Goal: Information Seeking & Learning: Learn about a topic

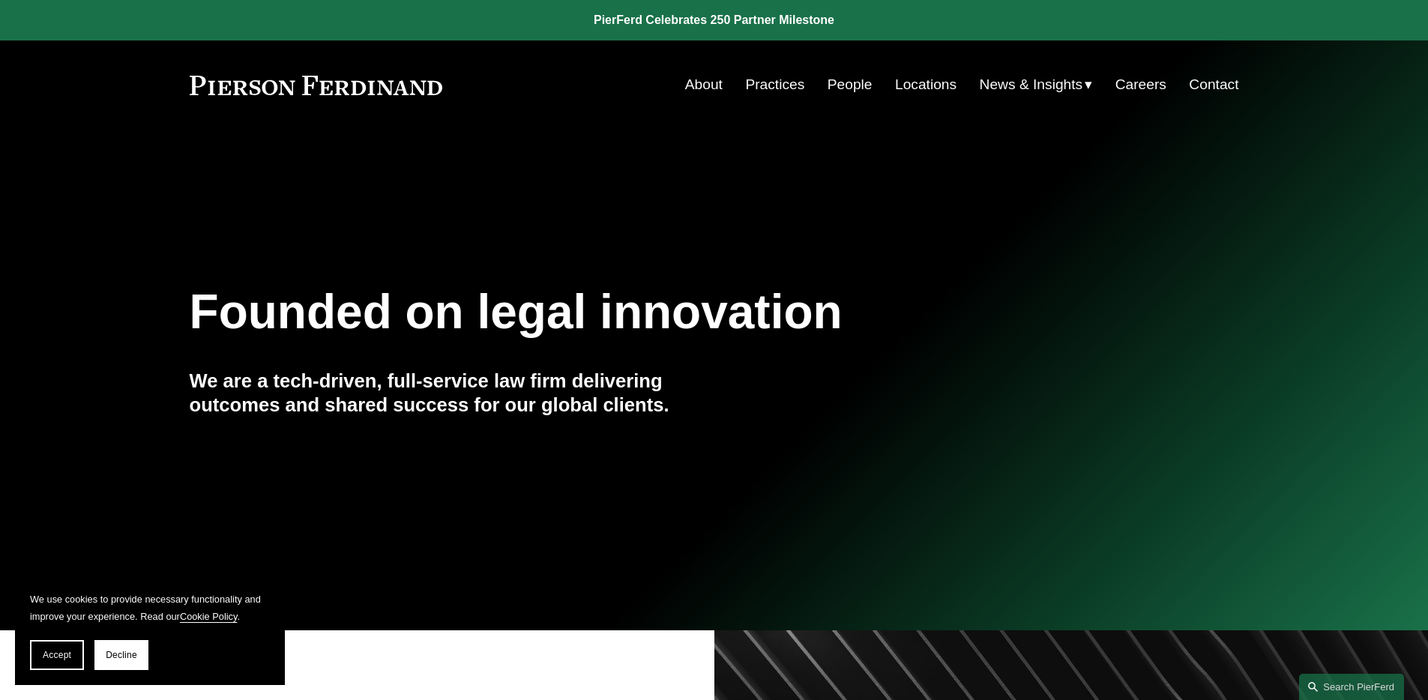
click at [846, 85] on link "People" at bounding box center [850, 84] width 45 height 28
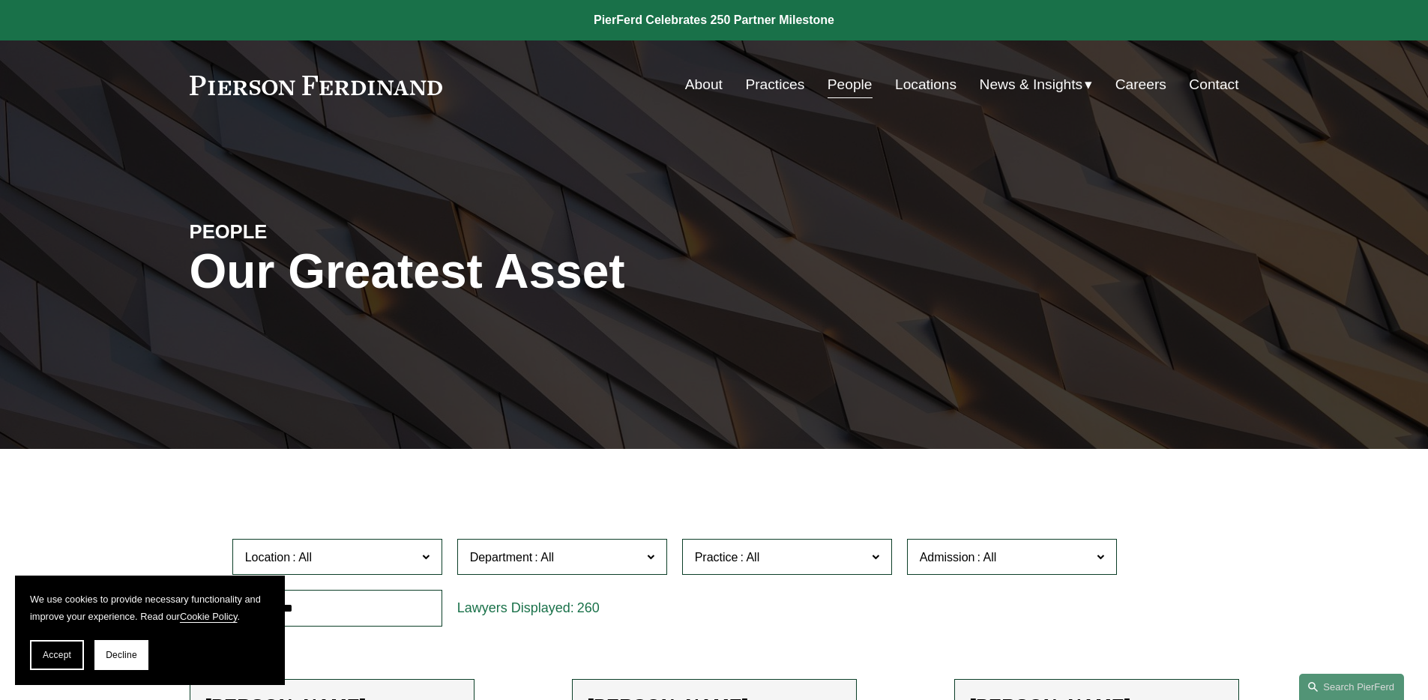
scroll to position [511, 0]
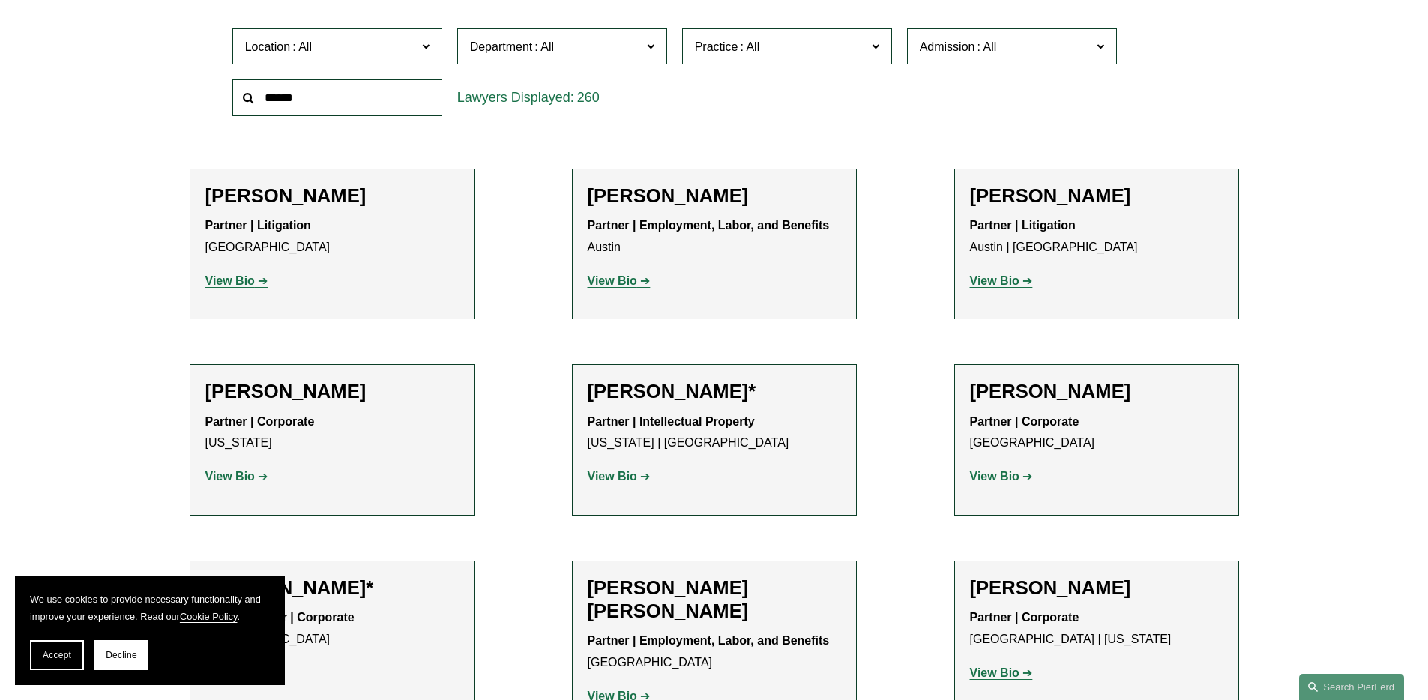
click at [727, 47] on span "Practice" at bounding box center [716, 46] width 43 height 13
click at [0, 0] on link "Technology" at bounding box center [0, 0] width 0 height 0
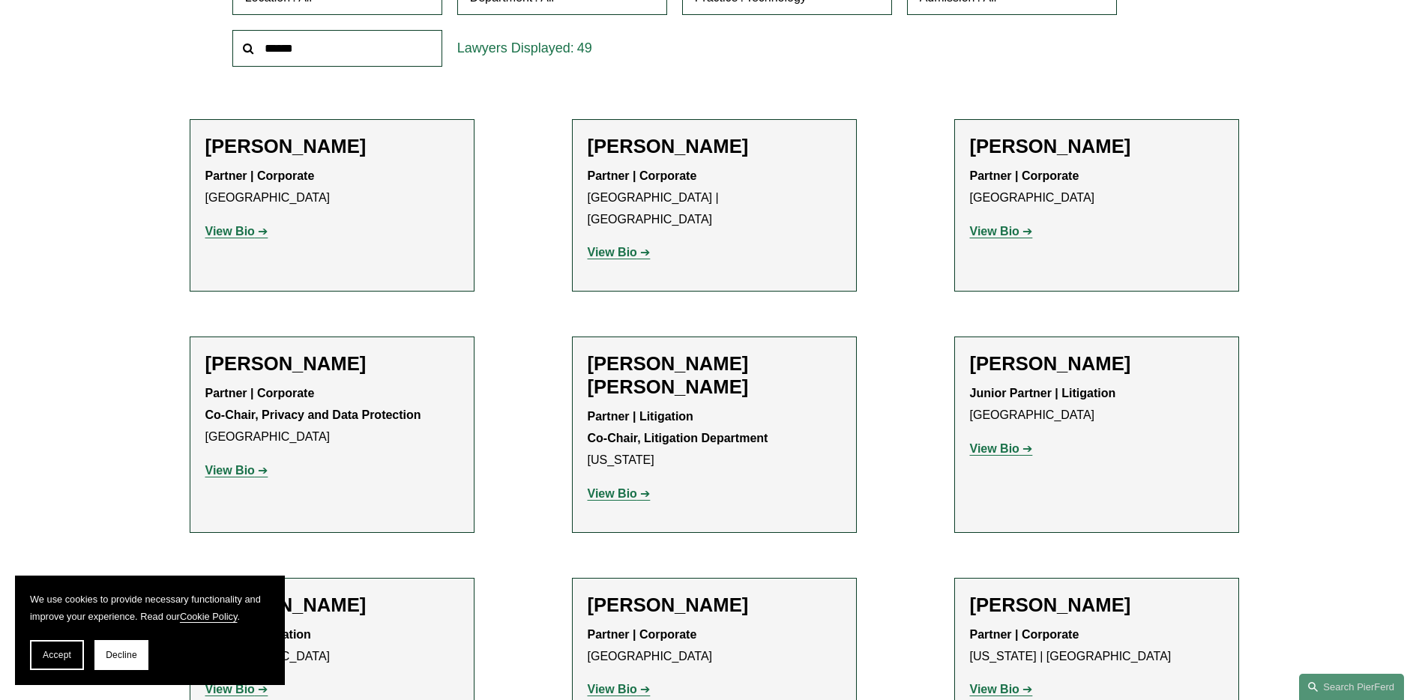
scroll to position [415, 0]
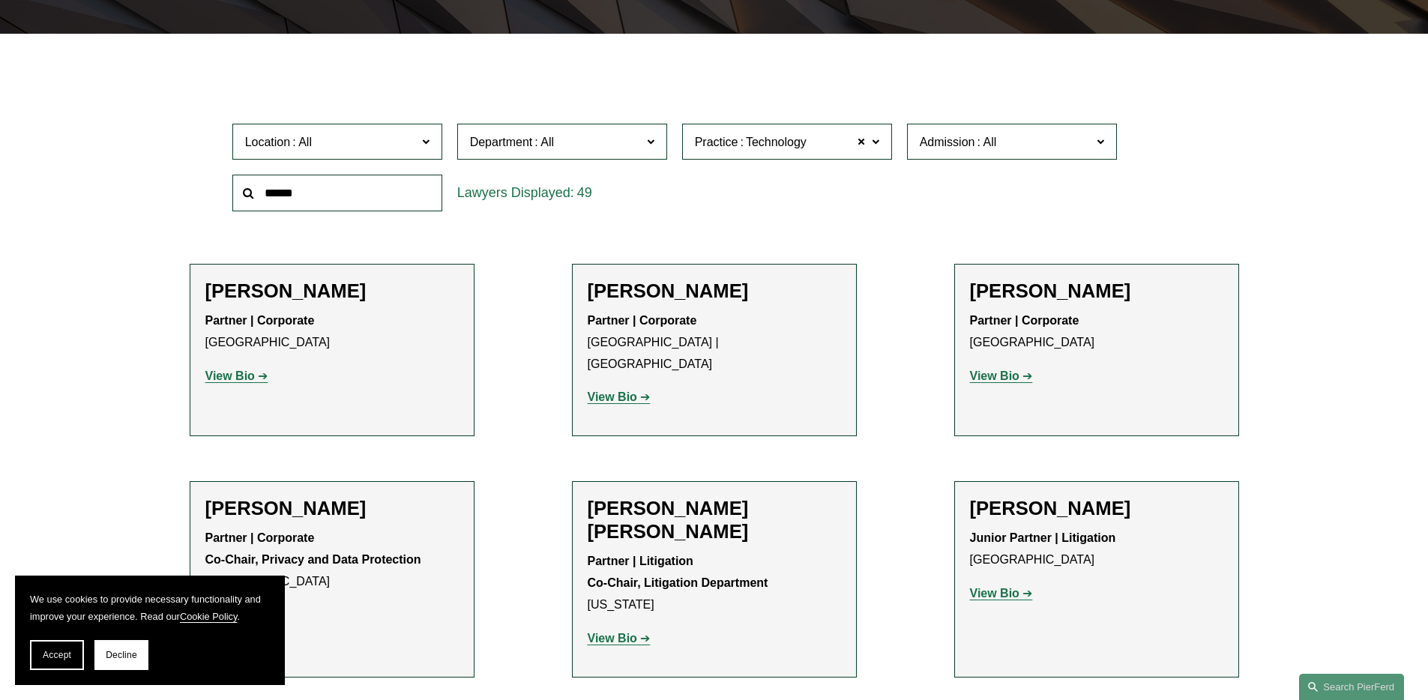
click at [232, 373] on strong "View Bio" at bounding box center [229, 376] width 49 height 13
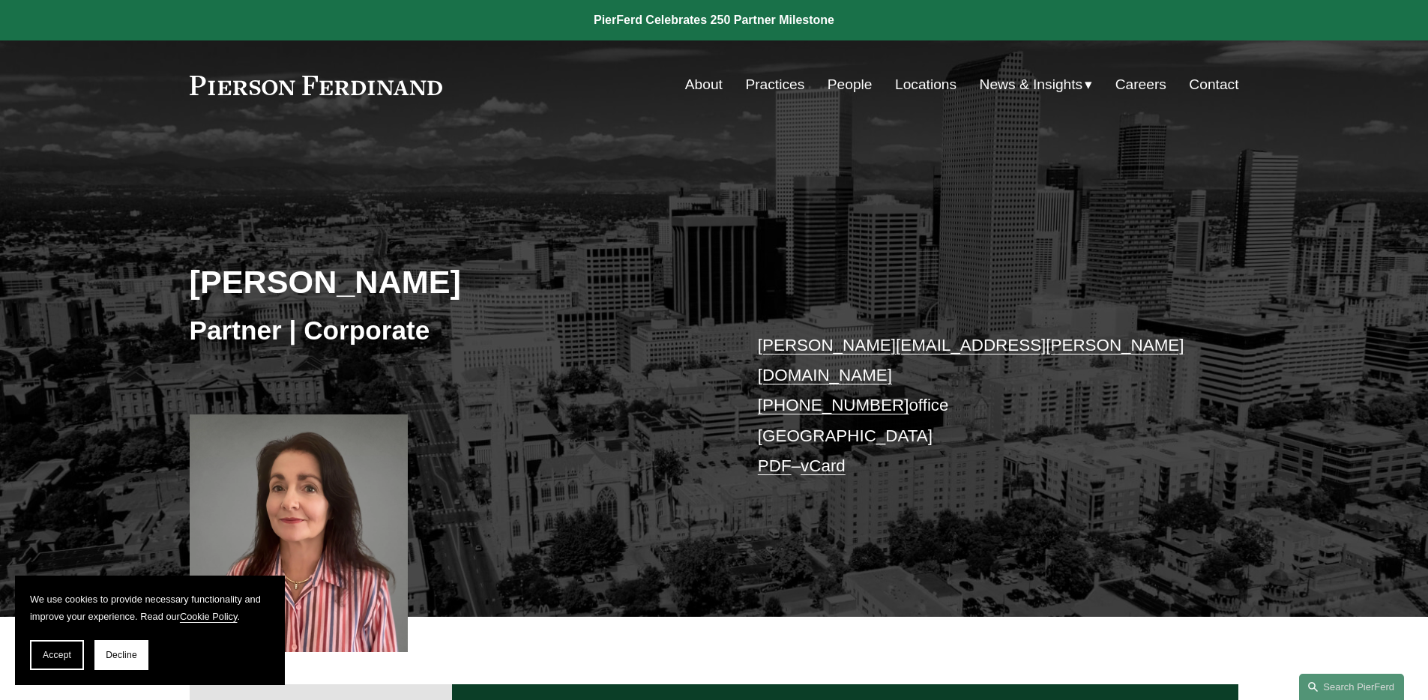
click at [853, 84] on link "People" at bounding box center [850, 84] width 45 height 28
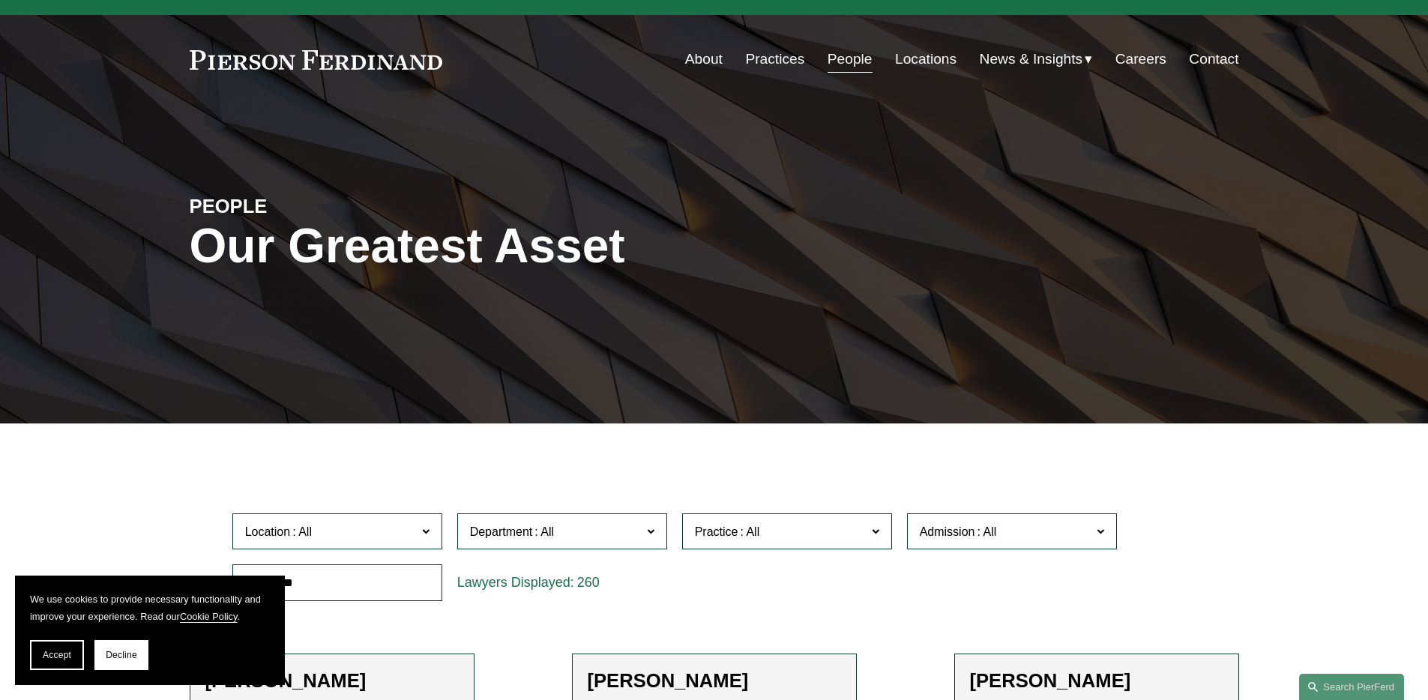
scroll to position [26, 0]
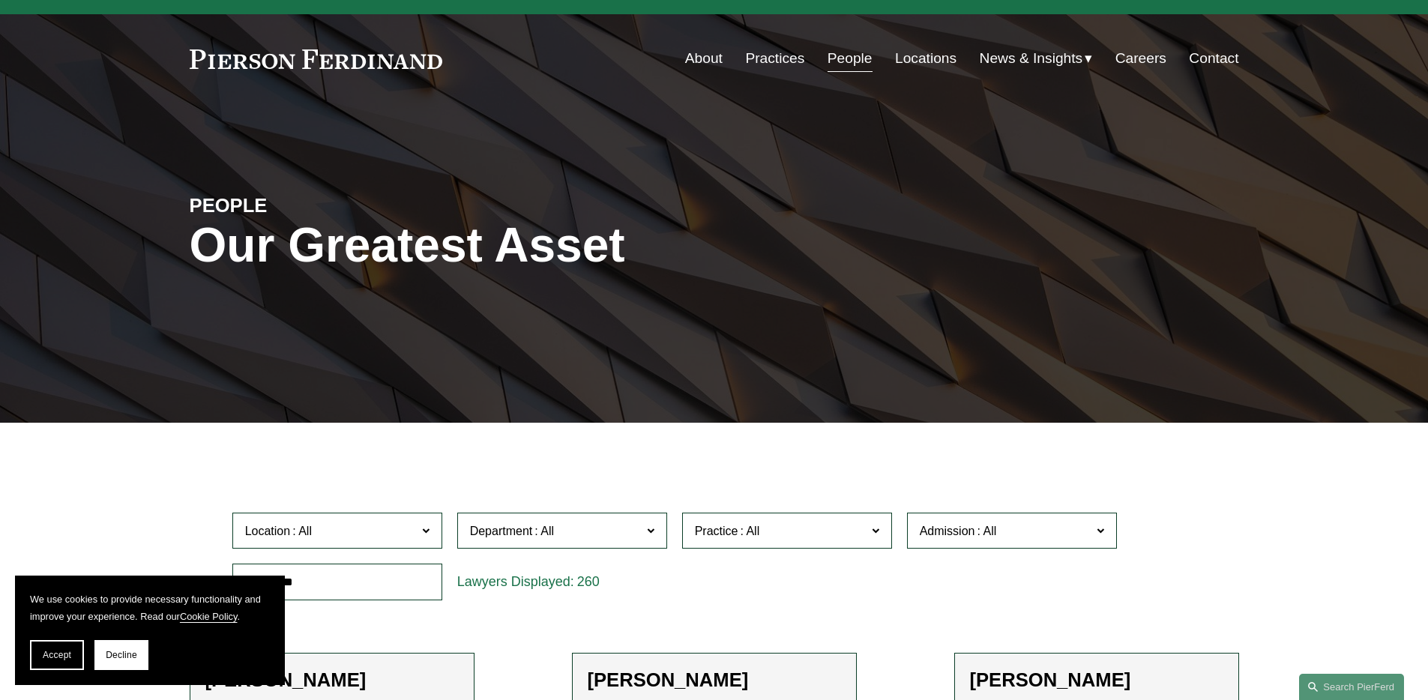
click at [361, 576] on input "text" at bounding box center [337, 582] width 210 height 37
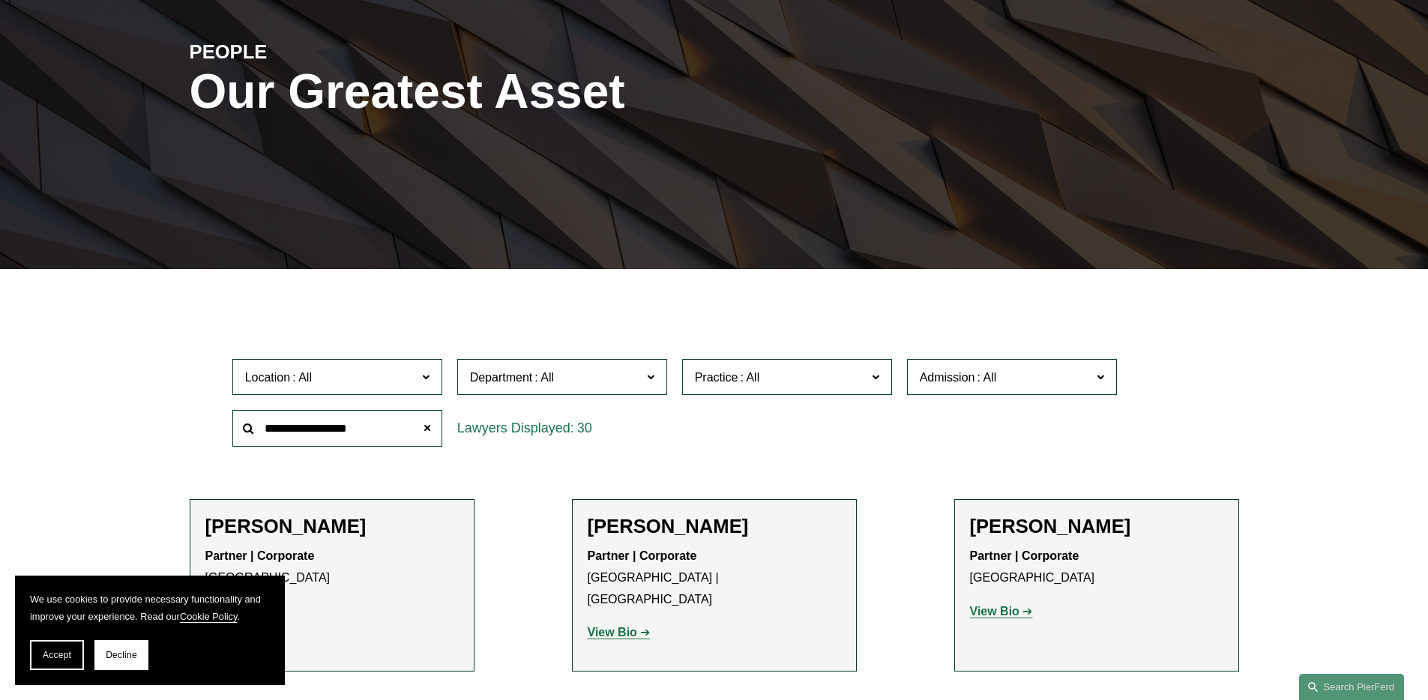
scroll to position [436, 0]
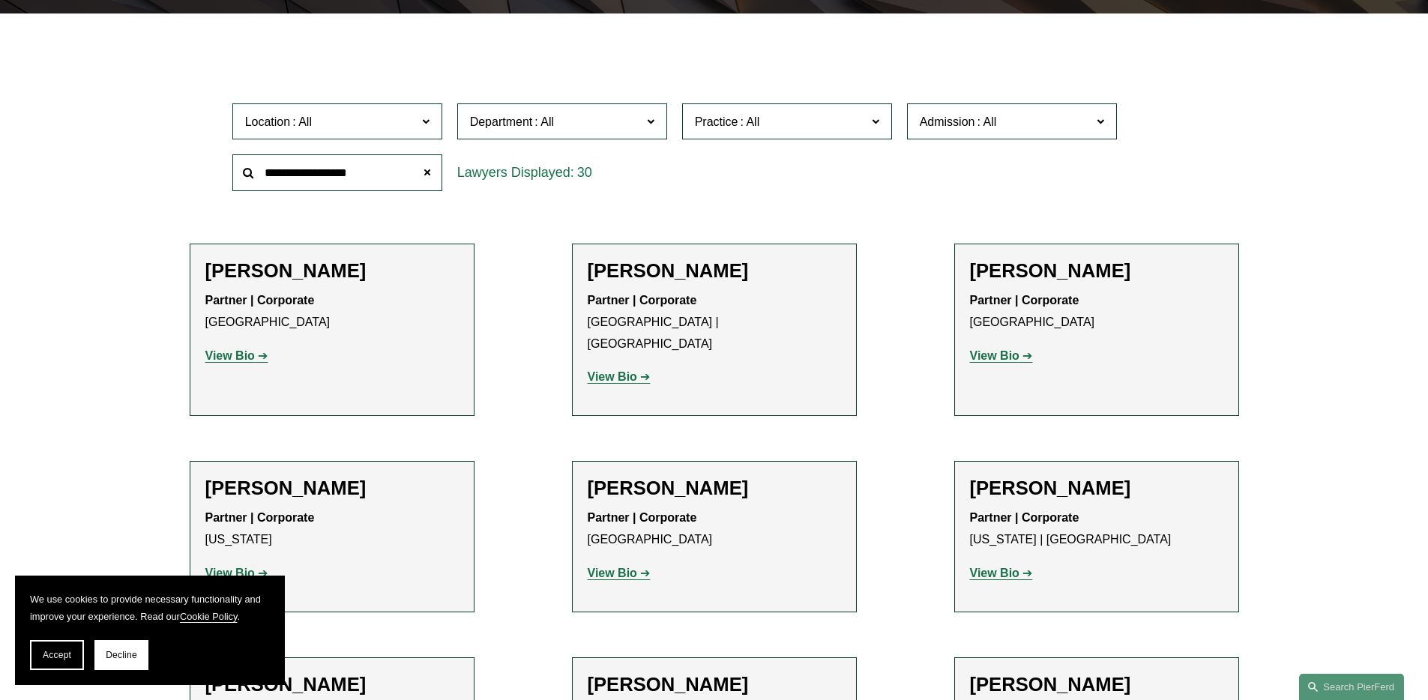
type input "**********"
click at [808, 114] on span "Practice" at bounding box center [781, 122] width 172 height 20
click at [0, 0] on link "Emerging Companies" at bounding box center [0, 0] width 0 height 0
click at [431, 169] on span at bounding box center [427, 172] width 30 height 30
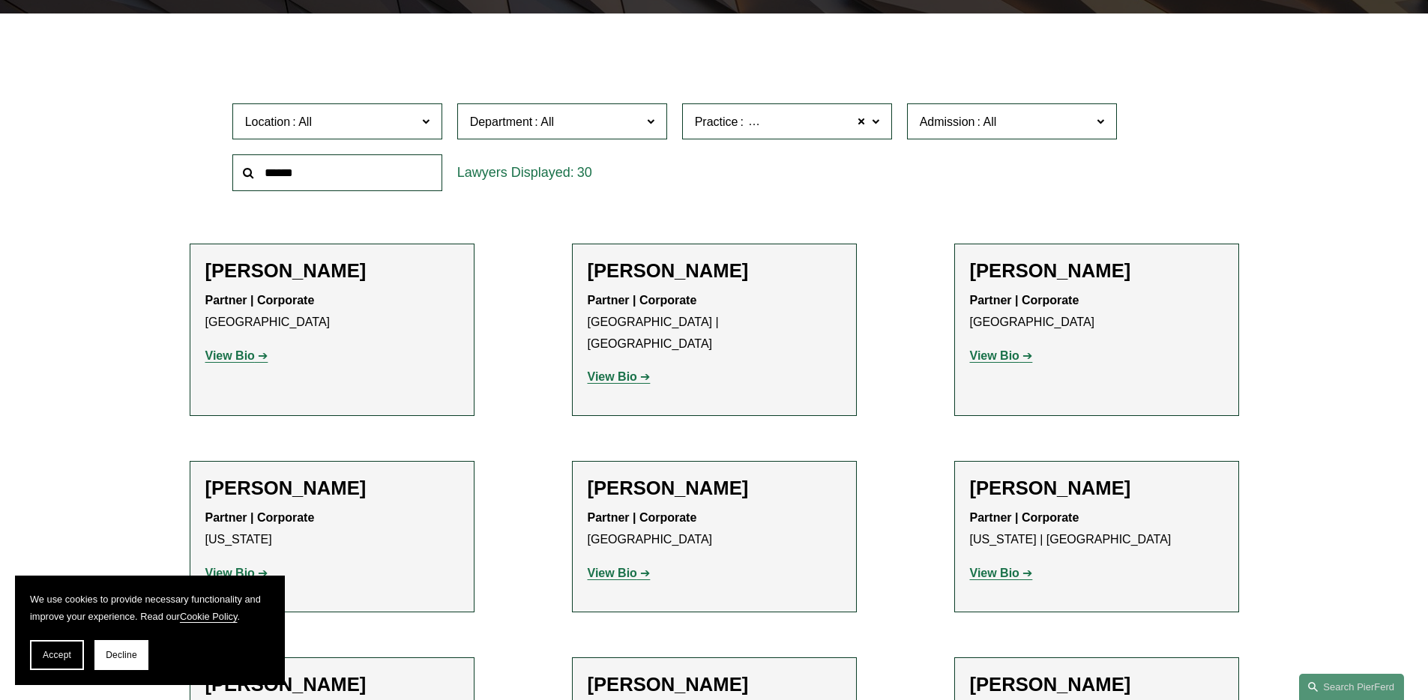
click at [634, 370] on strong "View Bio" at bounding box center [612, 376] width 49 height 13
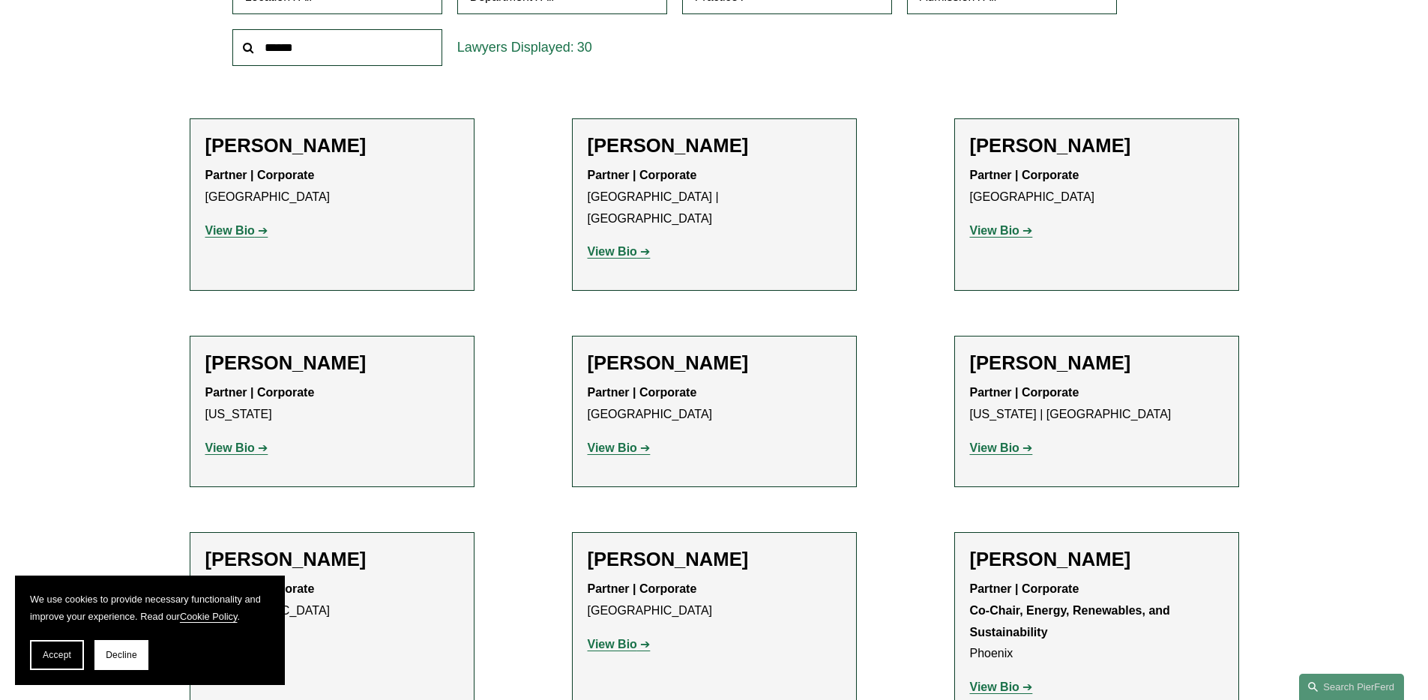
scroll to position [566, 0]
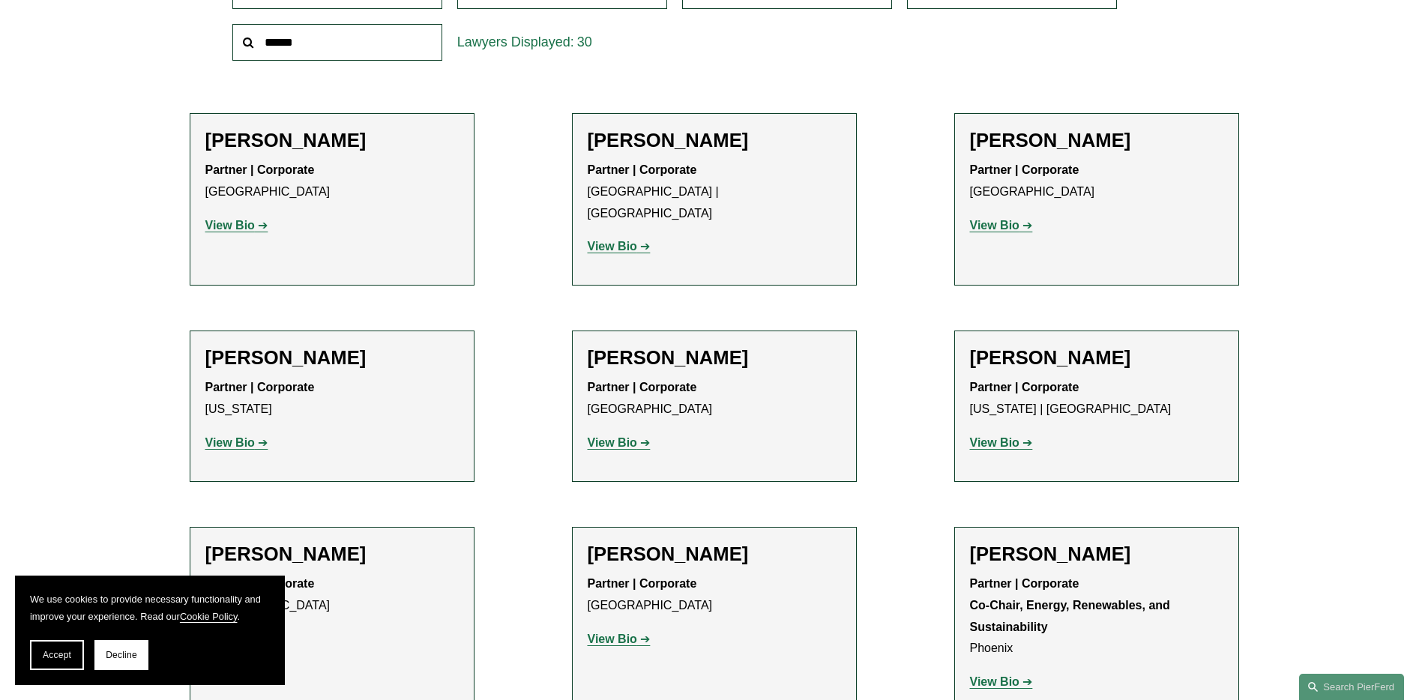
click at [227, 230] on strong "View Bio" at bounding box center [229, 225] width 49 height 13
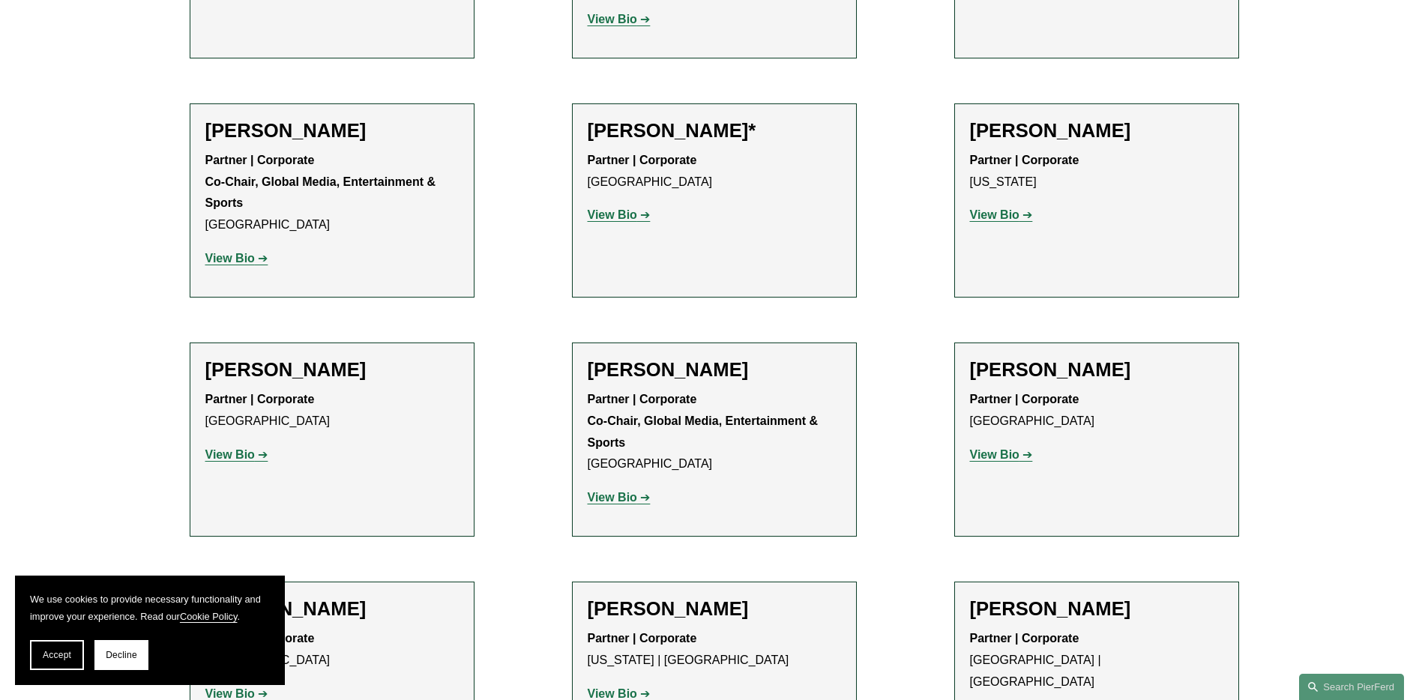
scroll to position [2065, 0]
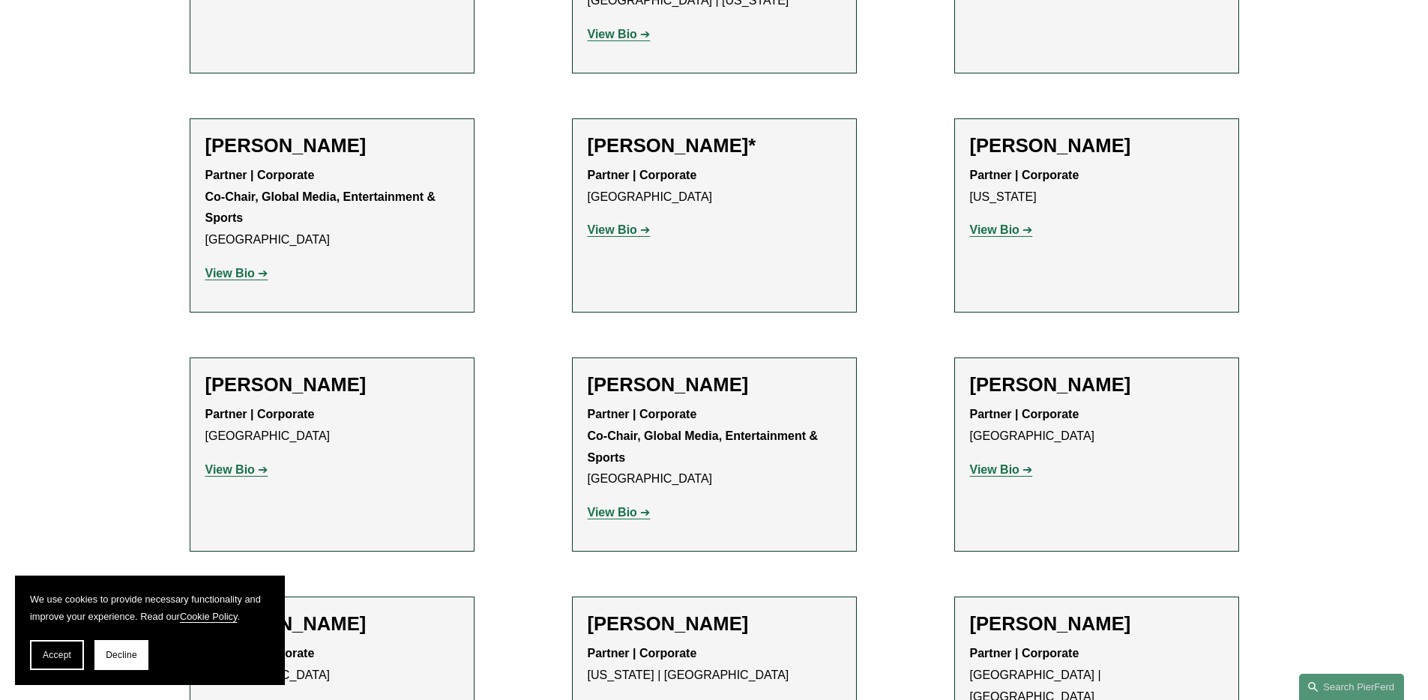
click at [251, 460] on p "View Bio" at bounding box center [331, 471] width 253 height 22
click at [254, 463] on link "View Bio" at bounding box center [236, 469] width 63 height 13
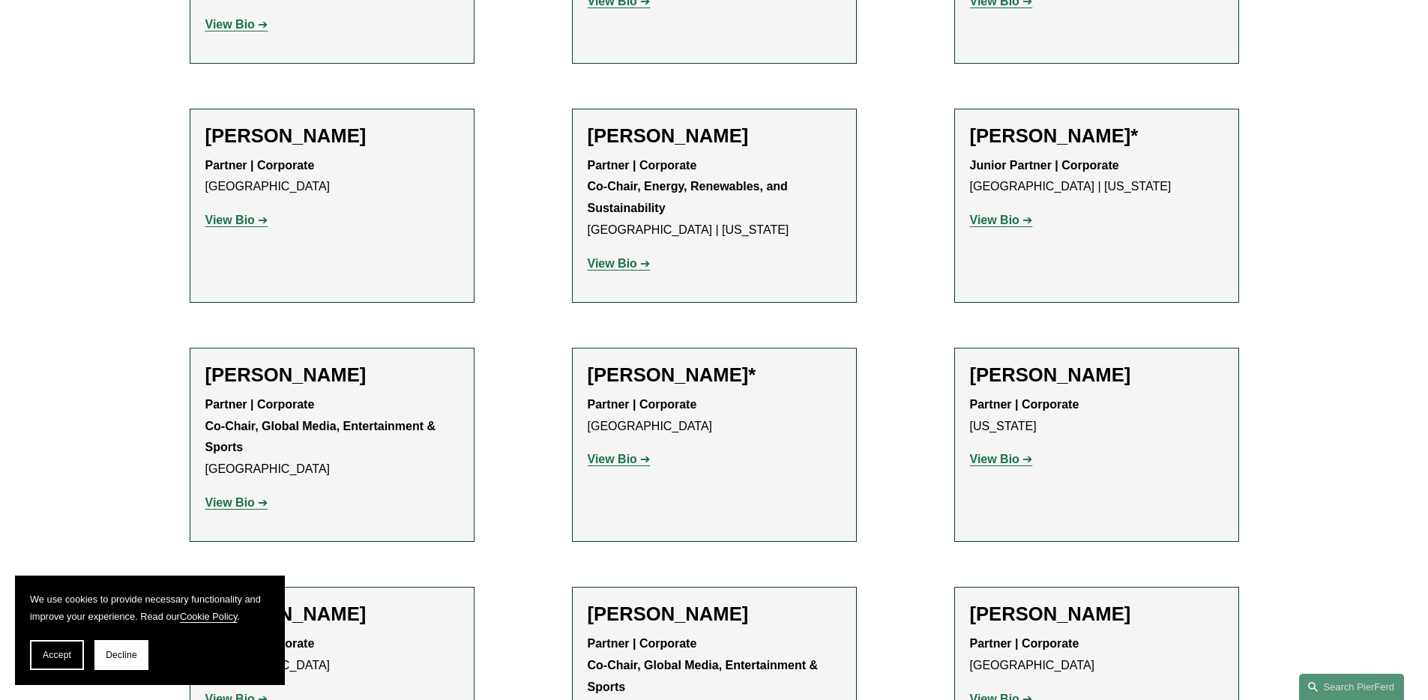
scroll to position [1779, 0]
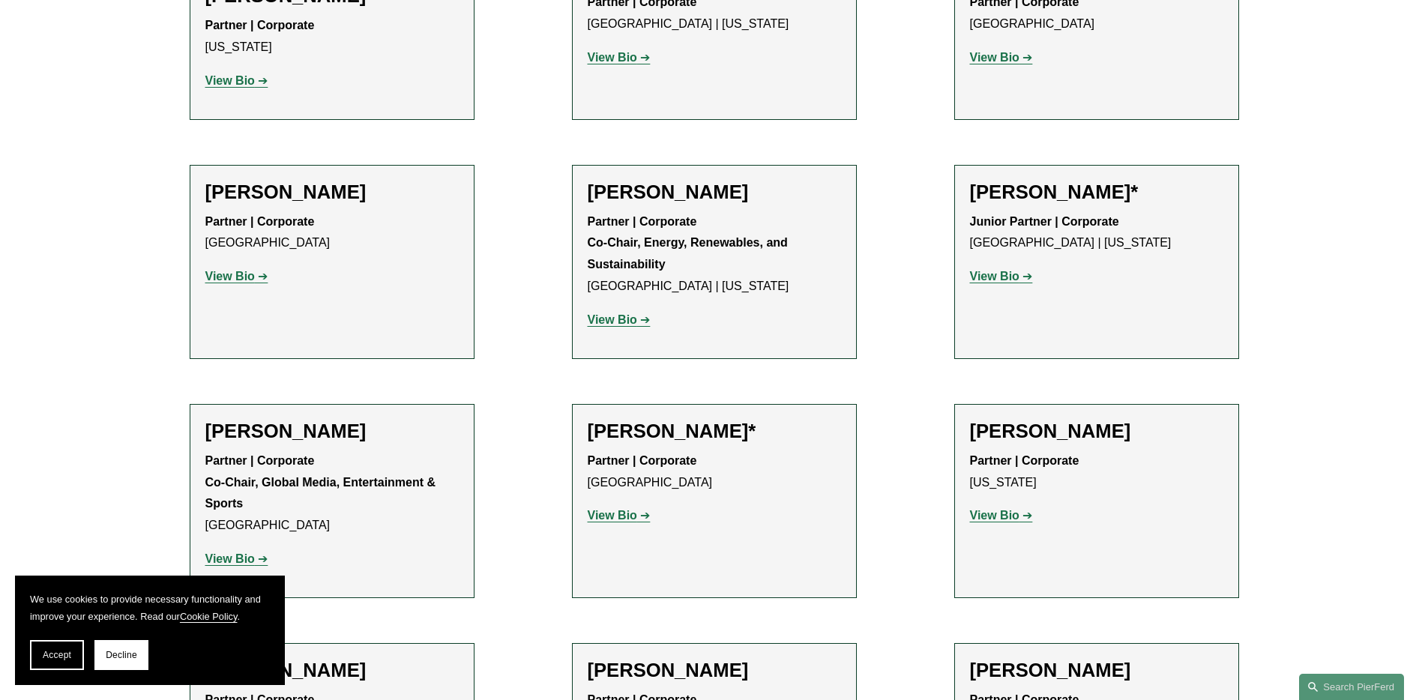
click at [595, 509] on strong "View Bio" at bounding box center [612, 515] width 49 height 13
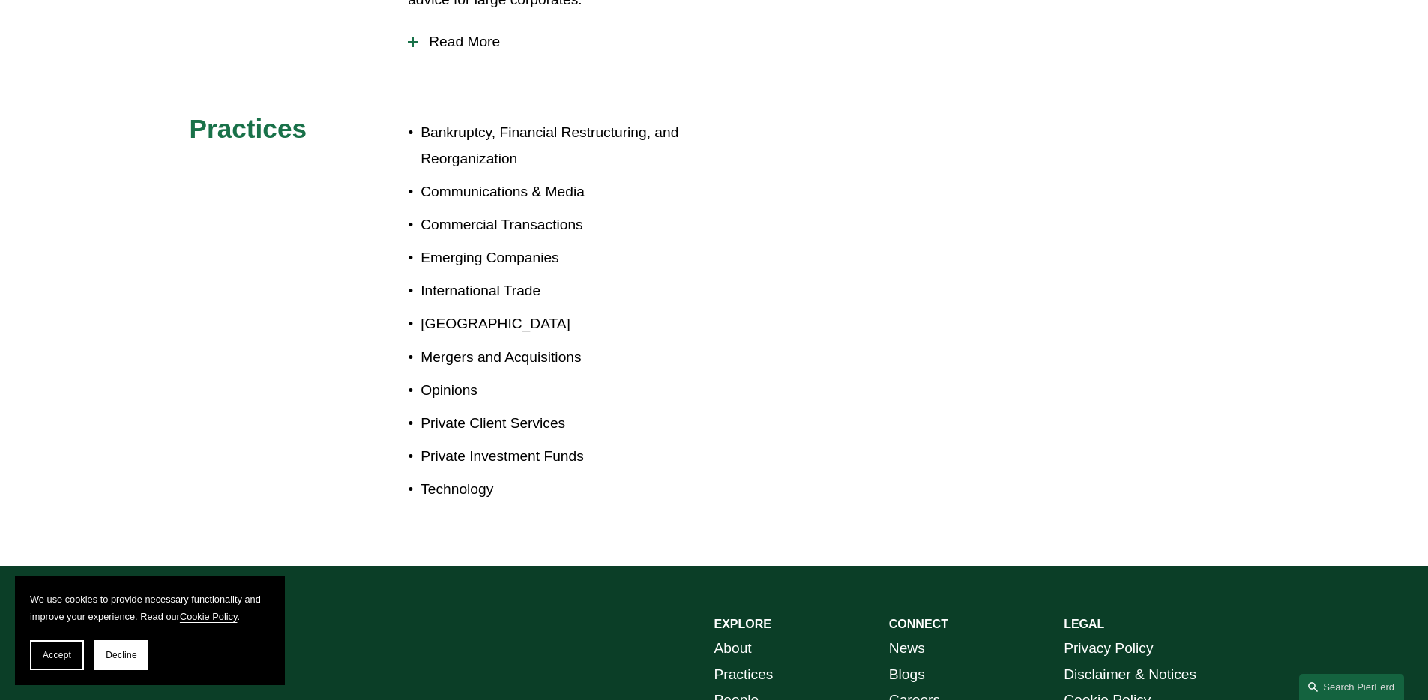
scroll to position [456, 0]
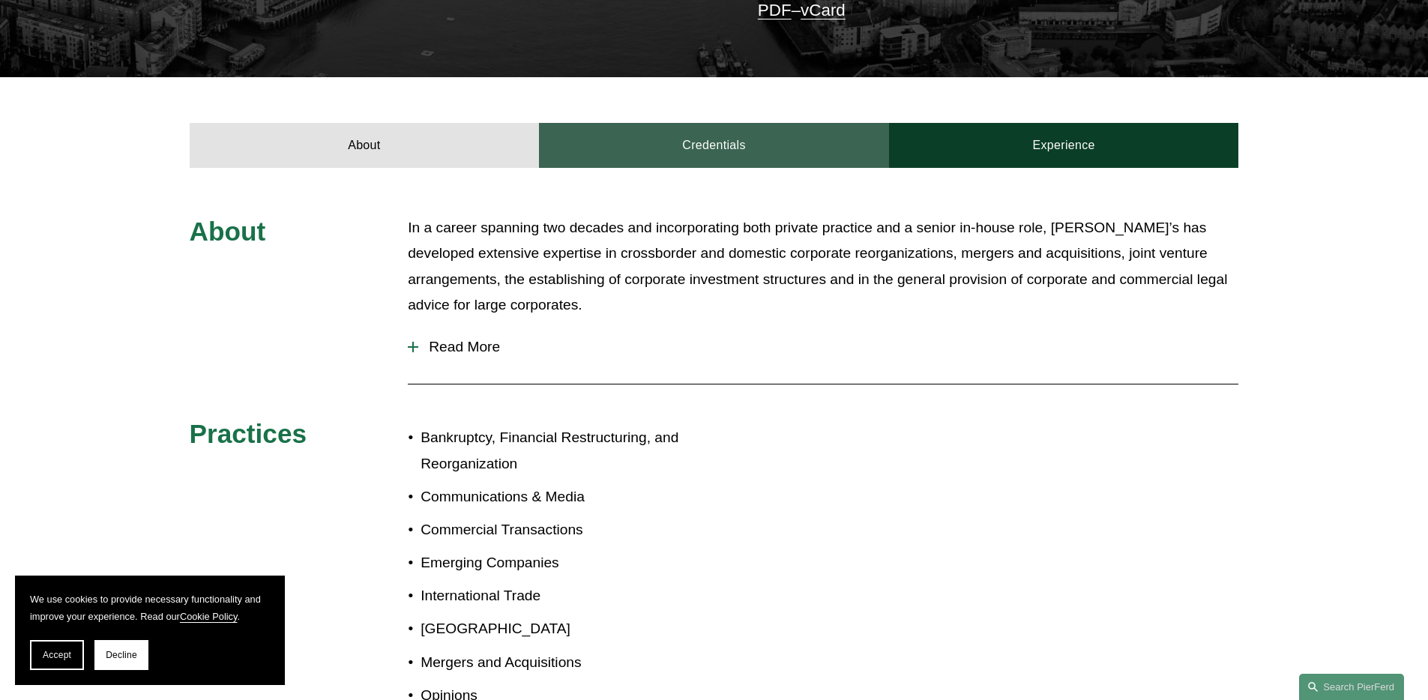
click at [683, 146] on link "Credentials" at bounding box center [714, 145] width 350 height 45
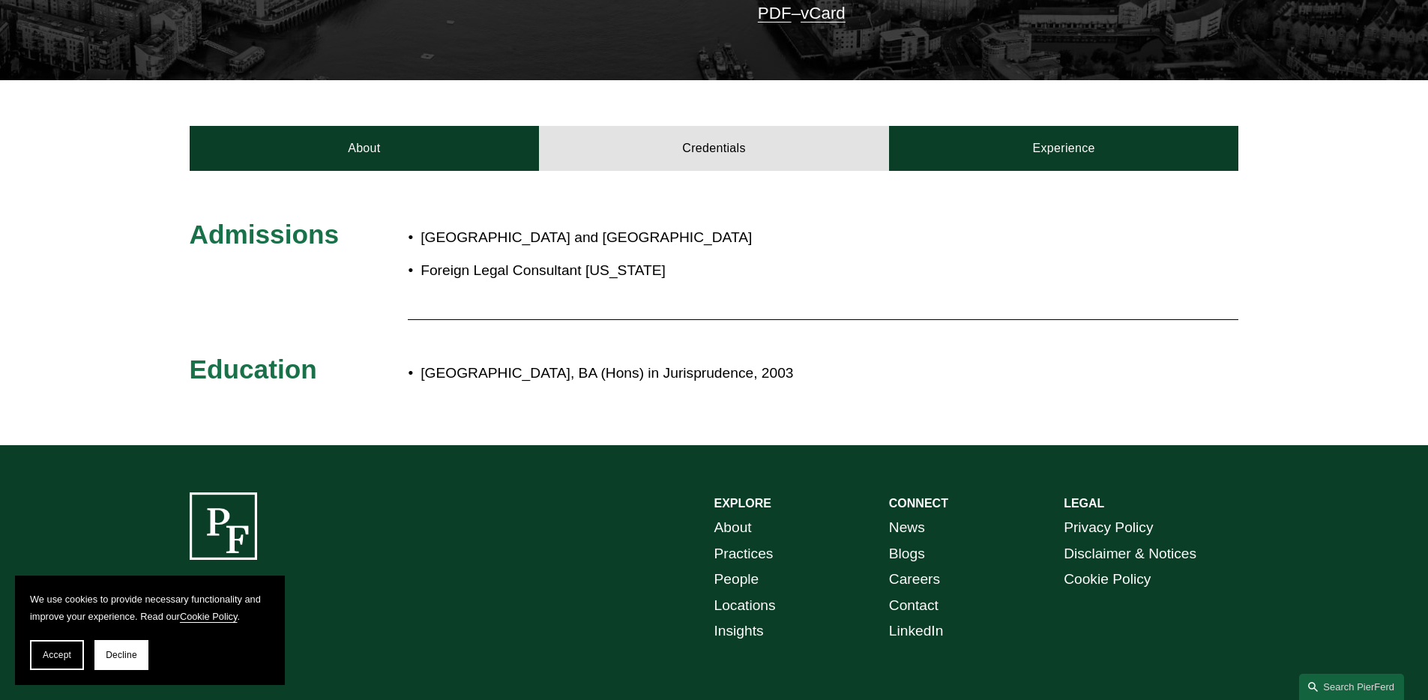
scroll to position [0, 0]
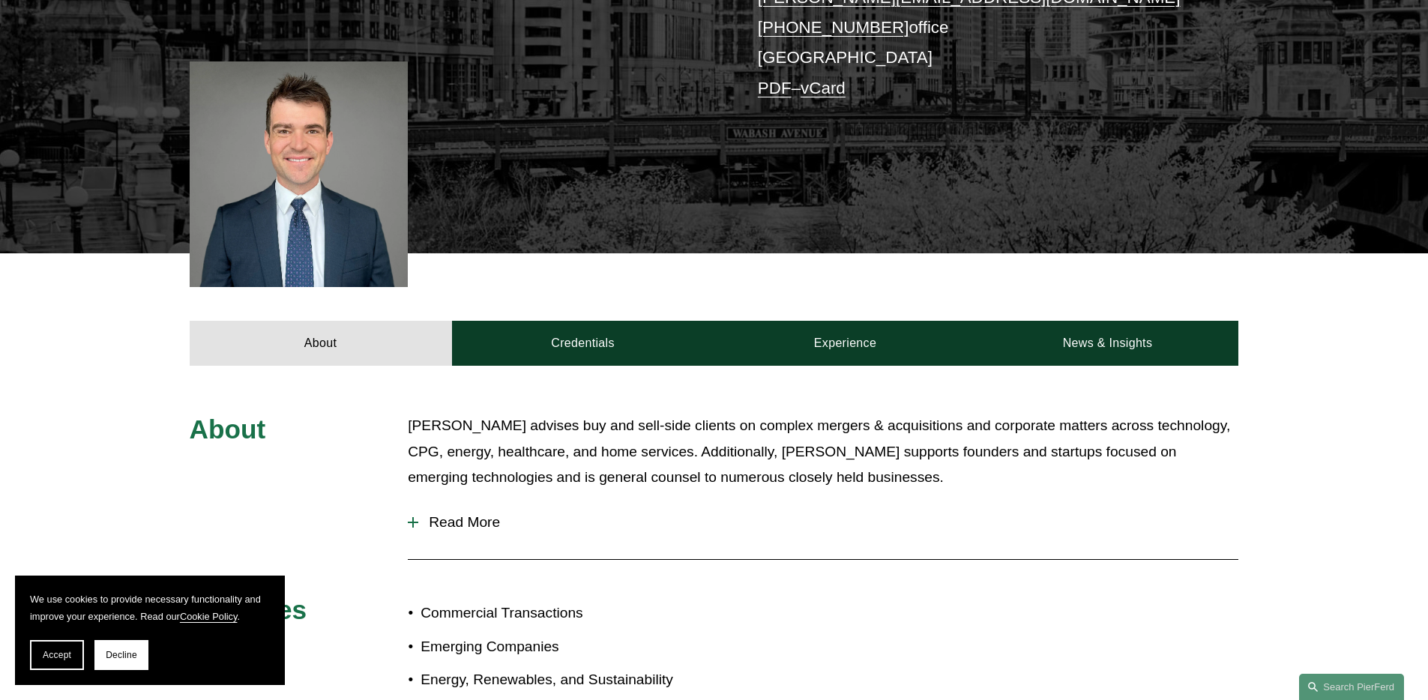
scroll to position [358, 0]
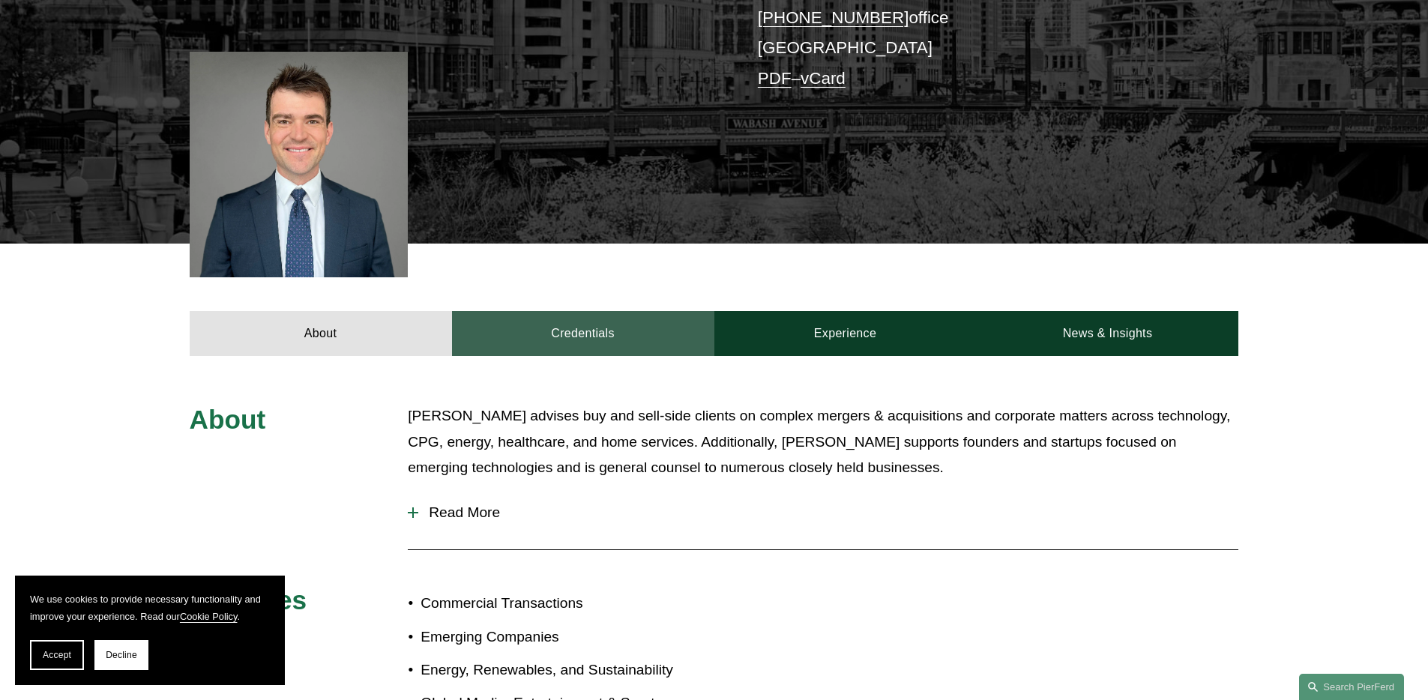
click at [602, 314] on link "Credentials" at bounding box center [583, 333] width 262 height 45
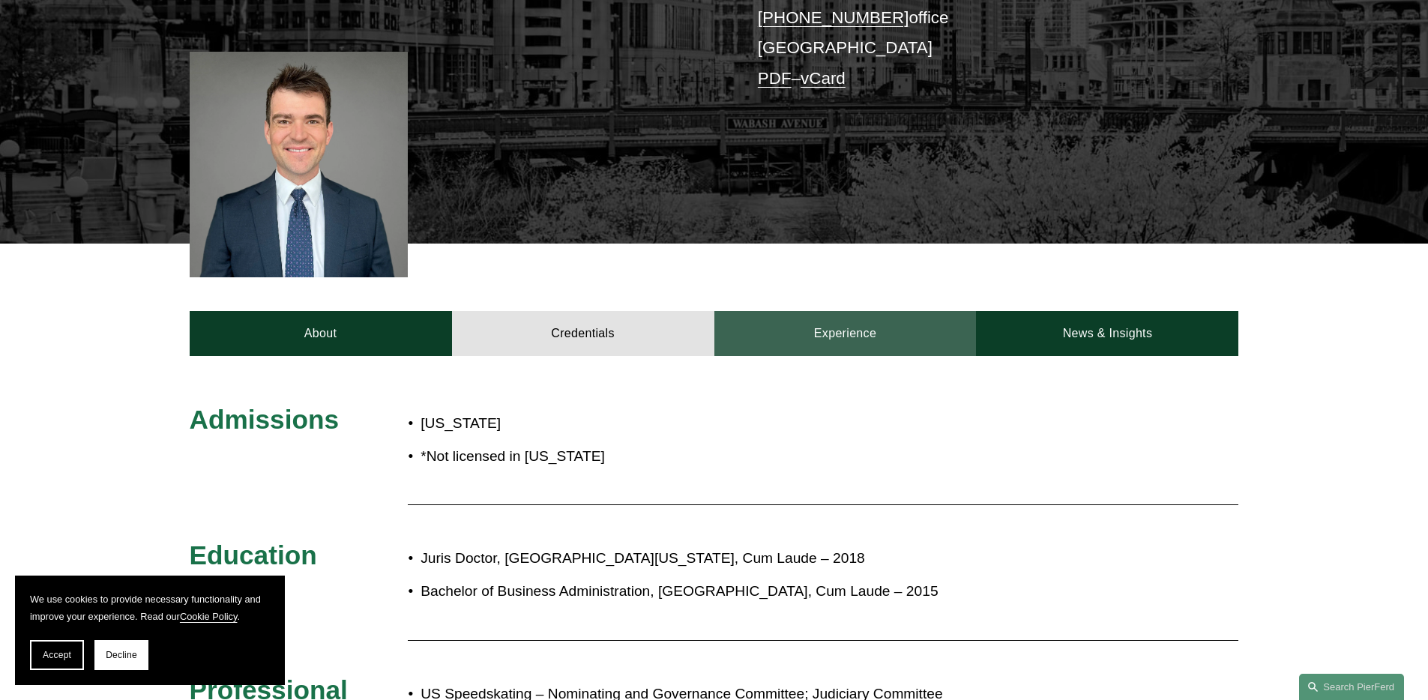
click at [934, 314] on link "Experience" at bounding box center [846, 333] width 262 height 45
